Goal: Task Accomplishment & Management: Use online tool/utility

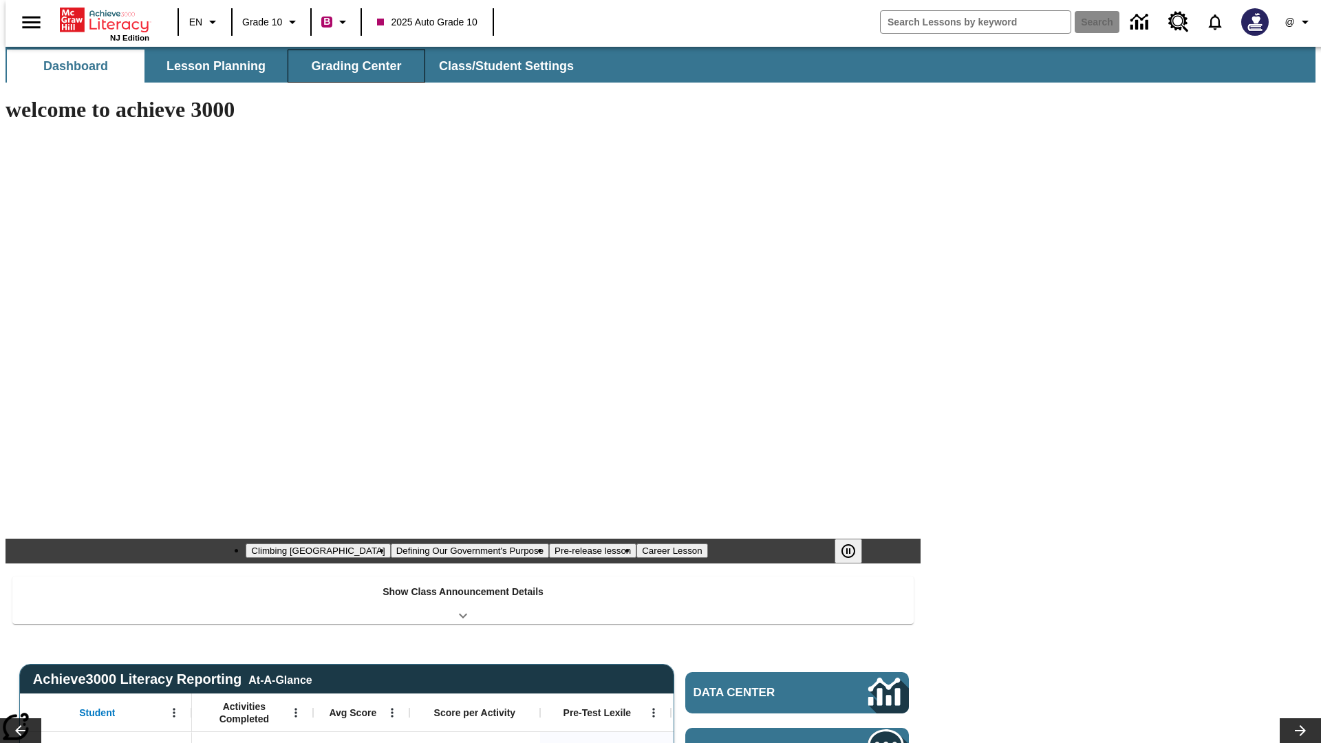
click at [351, 66] on button "Grading Center" at bounding box center [357, 66] width 138 height 33
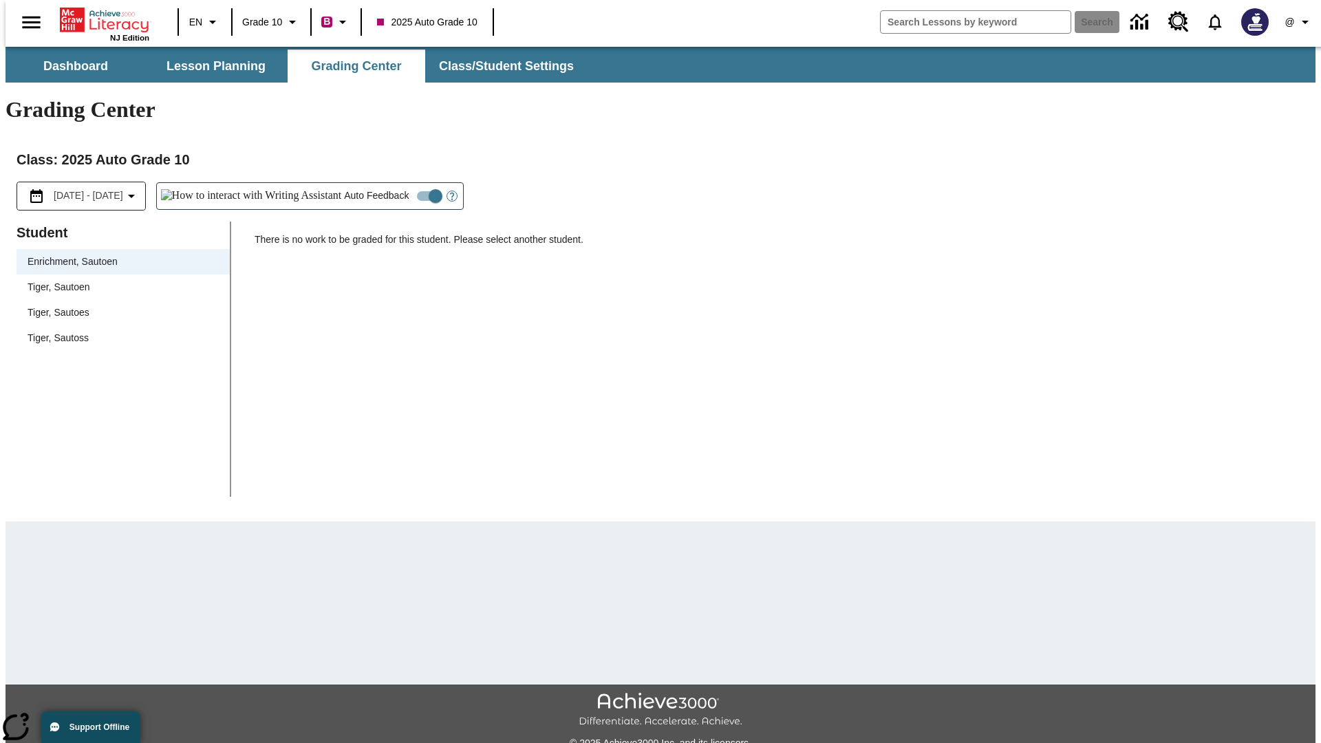
click at [118, 280] on span "Tiger, Sautoen" at bounding box center [123, 287] width 191 height 14
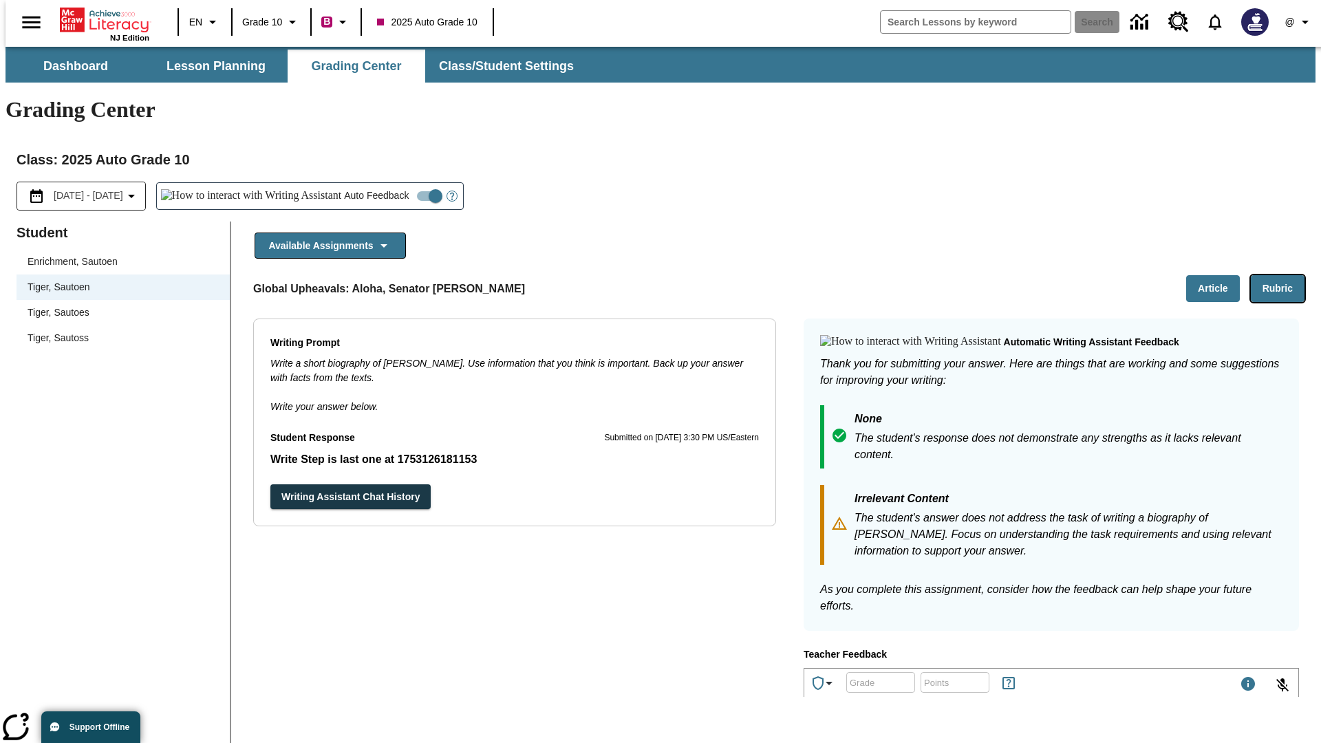
click at [1284, 275] on button "Rubric" at bounding box center [1278, 288] width 54 height 27
click at [1219, 275] on button "Article" at bounding box center [1214, 288] width 54 height 27
click at [204, 22] on icon "Language: EN, Select a language" at bounding box center [212, 22] width 17 height 17
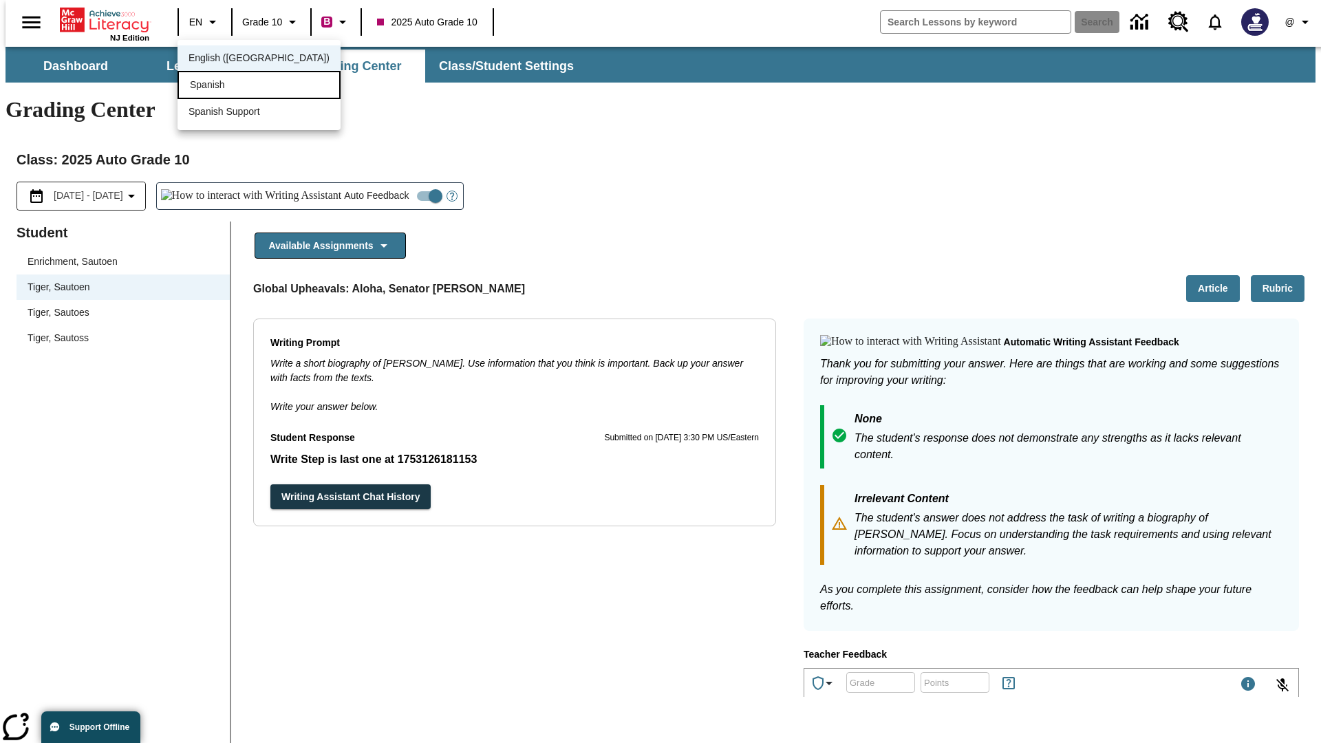
click at [229, 86] on div "Spanish" at bounding box center [259, 85] width 163 height 28
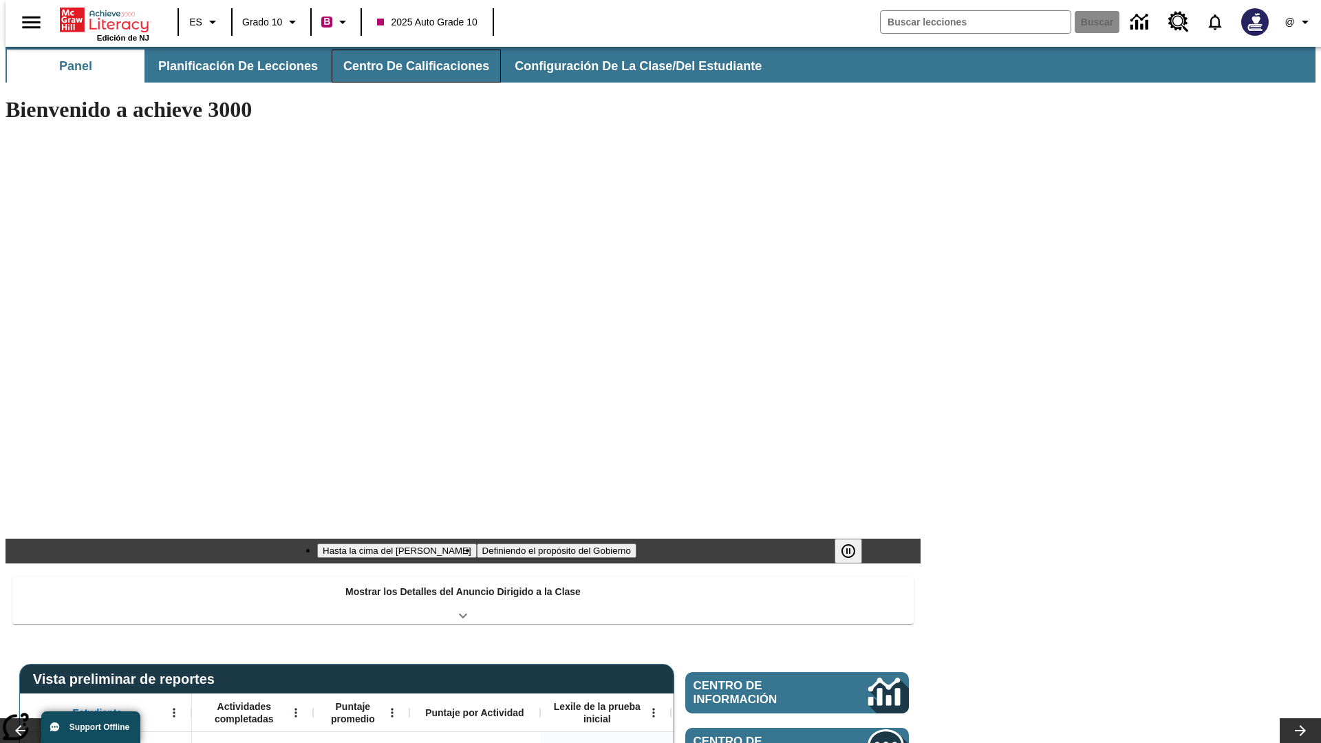
click at [405, 66] on button "Centro de calificaciones" at bounding box center [416, 66] width 169 height 33
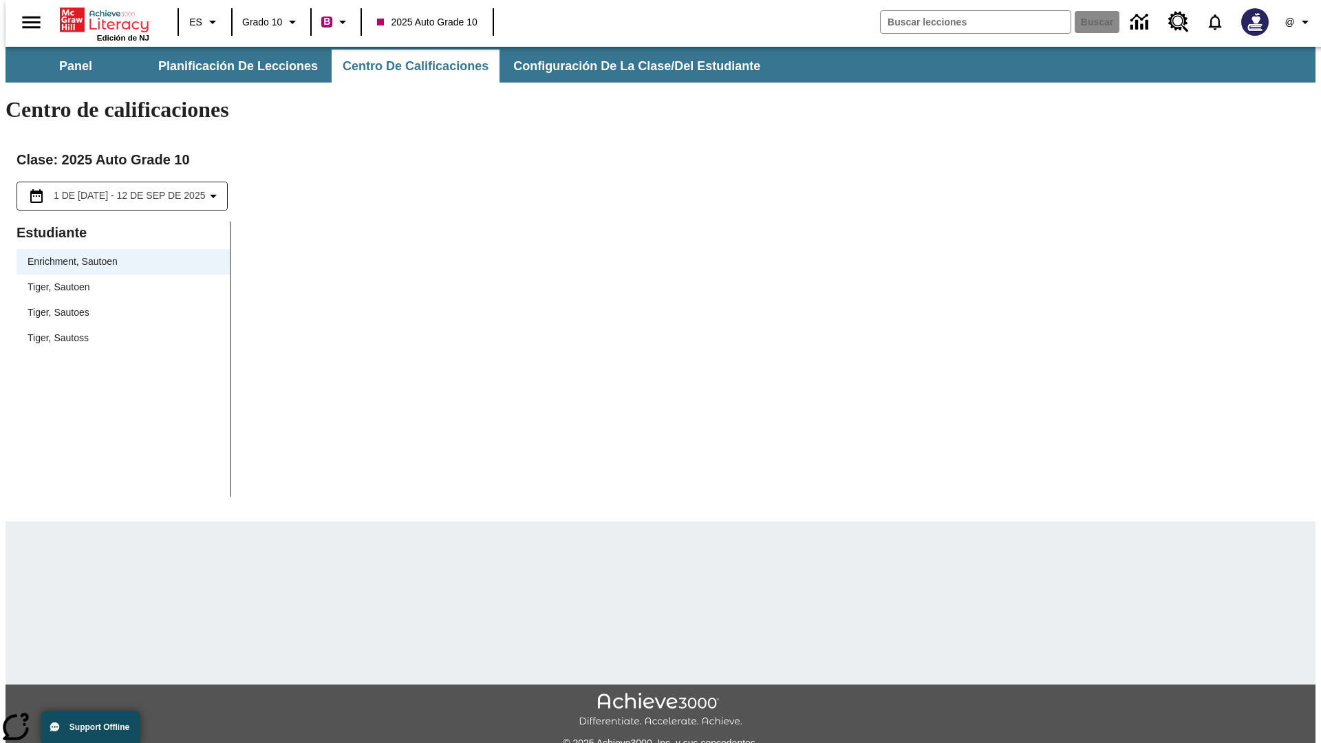
click at [118, 280] on span "Tiger, Sautoen" at bounding box center [123, 287] width 191 height 14
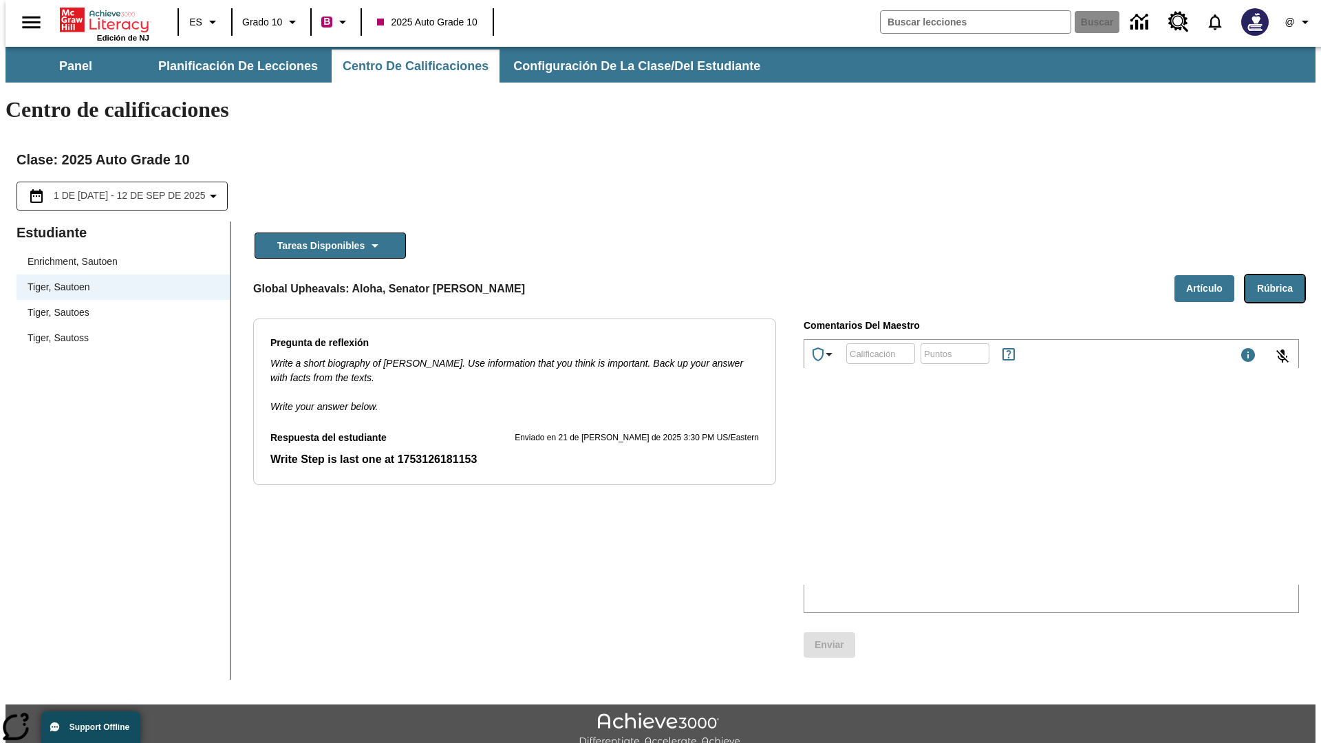
click at [1281, 275] on button "Rúbrica" at bounding box center [1275, 288] width 59 height 27
click at [1210, 275] on button "Artículo" at bounding box center [1205, 288] width 60 height 27
